Goal: Transaction & Acquisition: Subscribe to service/newsletter

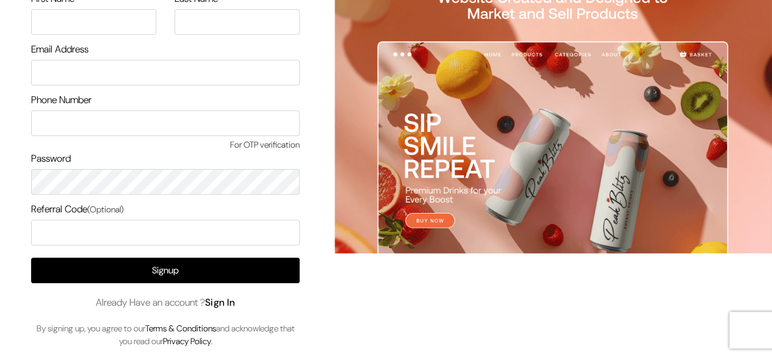
click at [216, 296] on link "Sign In" at bounding box center [220, 302] width 30 height 13
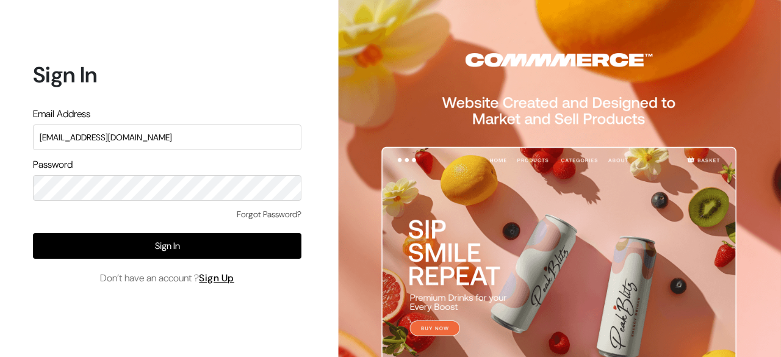
type input "surajp@outdoinc.com"
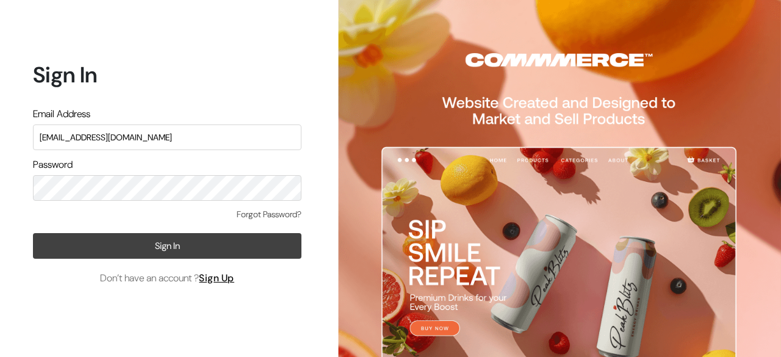
click at [192, 256] on button "Sign In" at bounding box center [167, 246] width 268 height 26
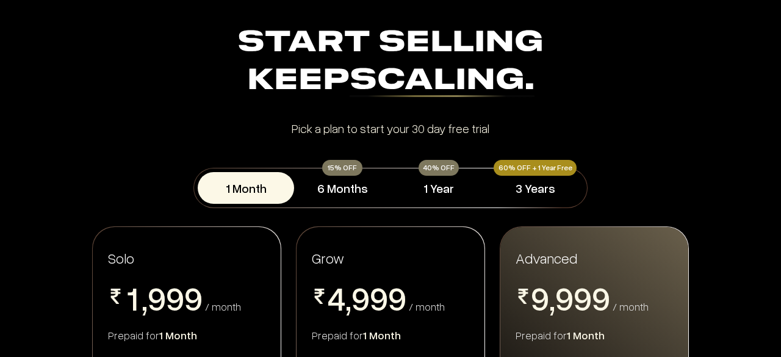
scroll to position [25, 0]
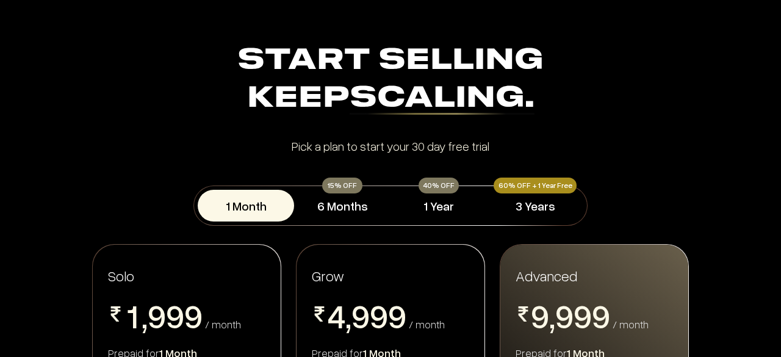
scroll to position [7, 0]
